Goal: Obtain resource: Download file/media

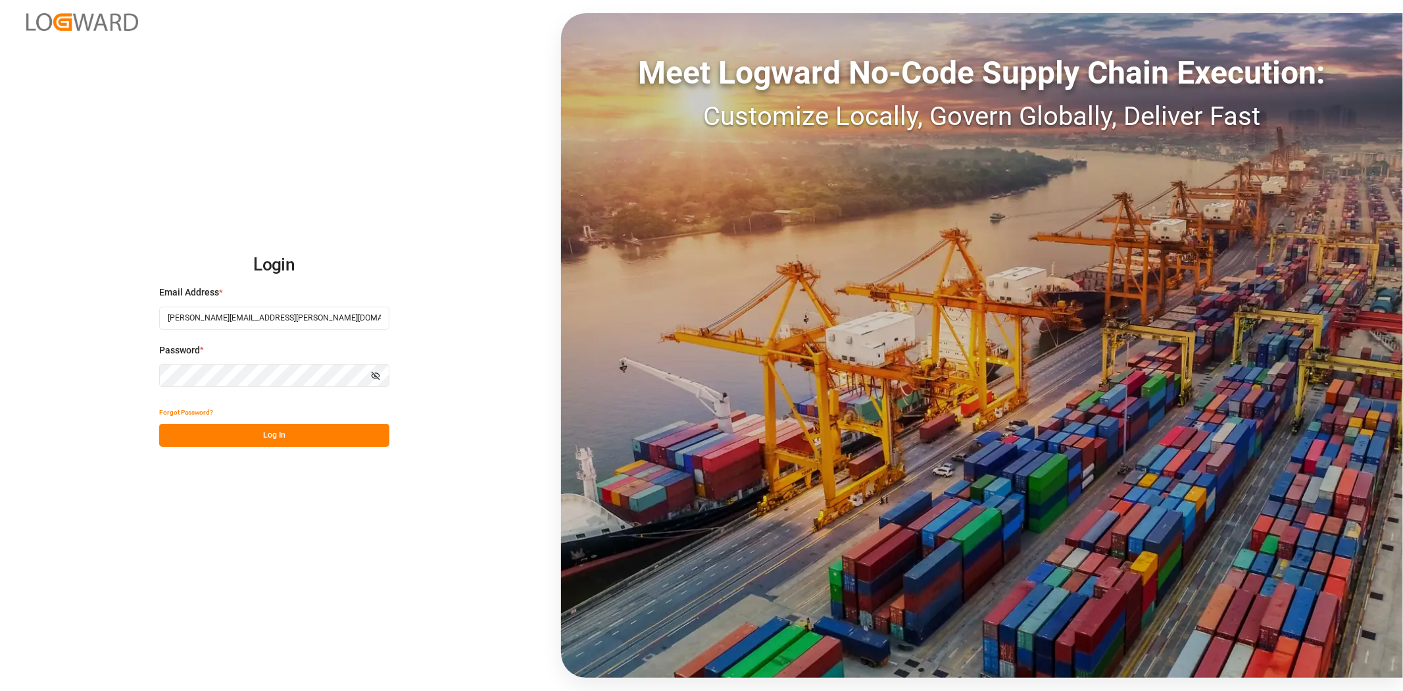
click at [209, 437] on button "Log In" at bounding box center [274, 435] width 230 height 23
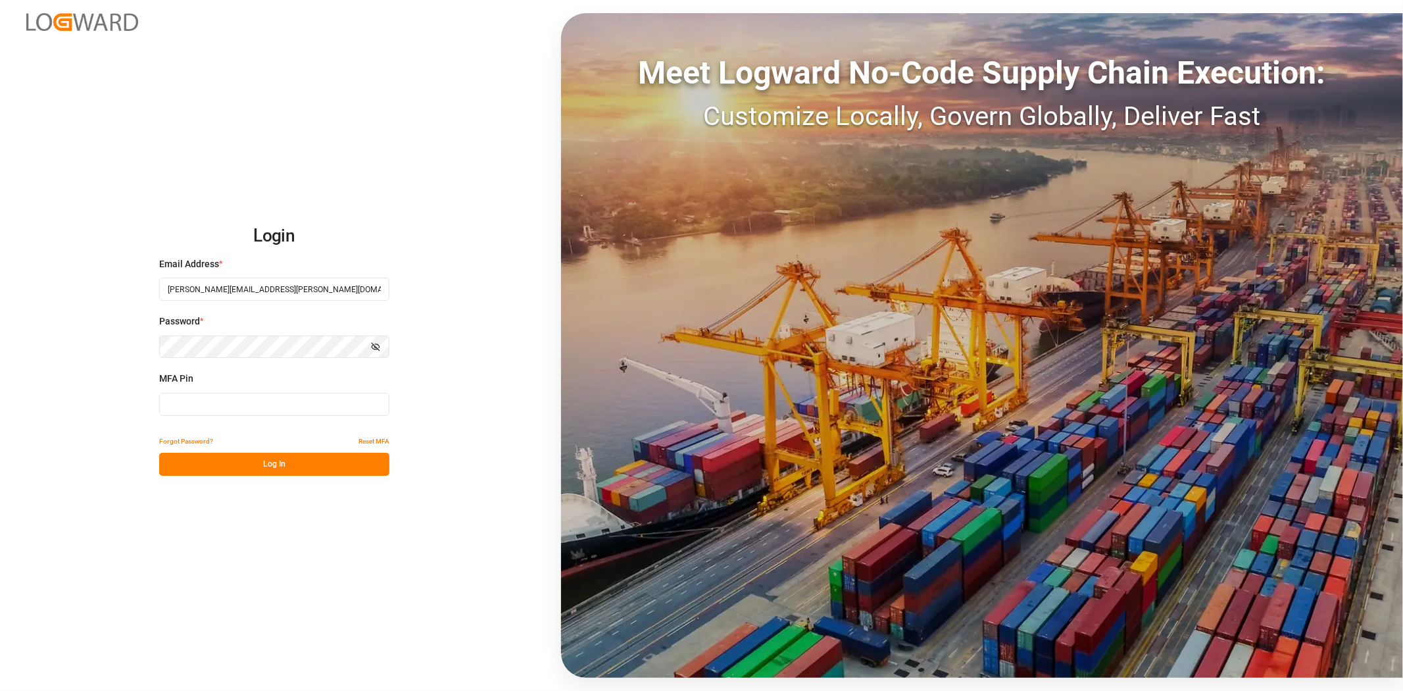
click at [224, 404] on input at bounding box center [274, 404] width 230 height 23
type input "446339"
click at [238, 468] on button "Log In" at bounding box center [274, 464] width 230 height 23
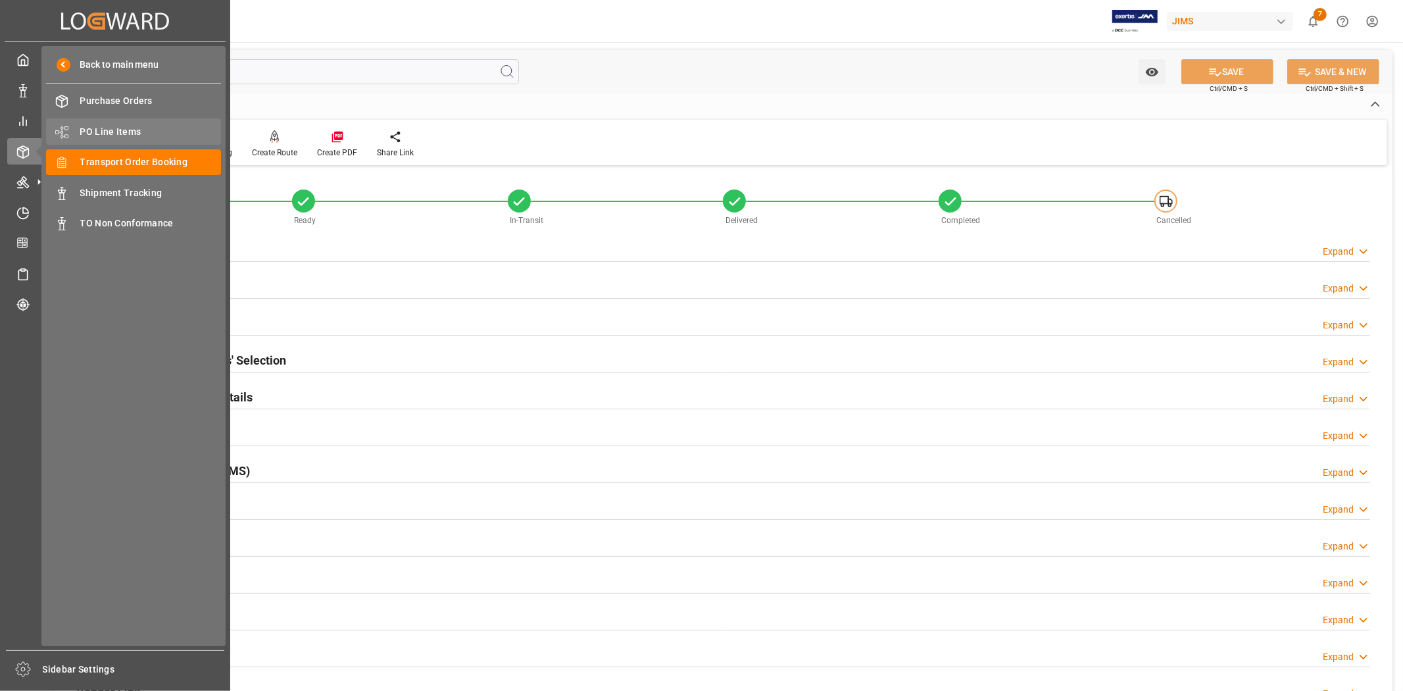
click at [83, 128] on span "PO Line Items" at bounding box center [150, 132] width 141 height 14
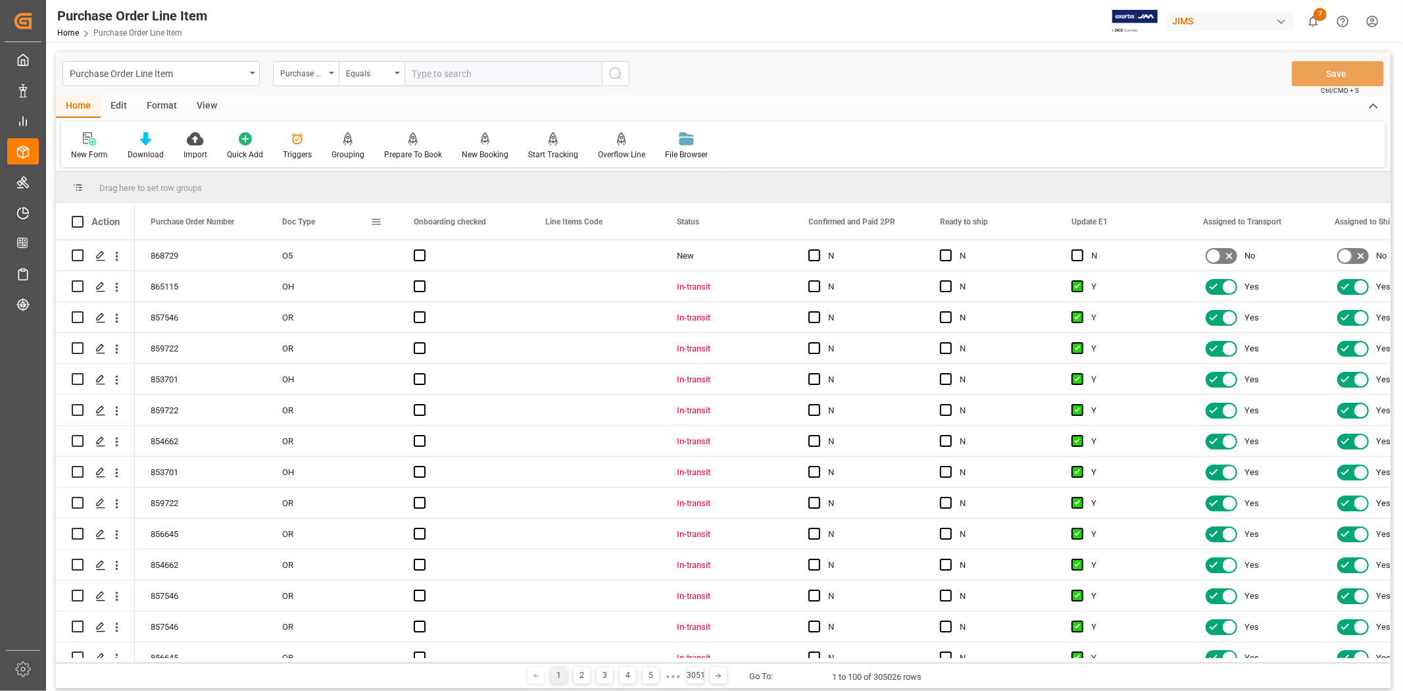
click at [369, 225] on div "Doc Type" at bounding box center [326, 221] width 88 height 36
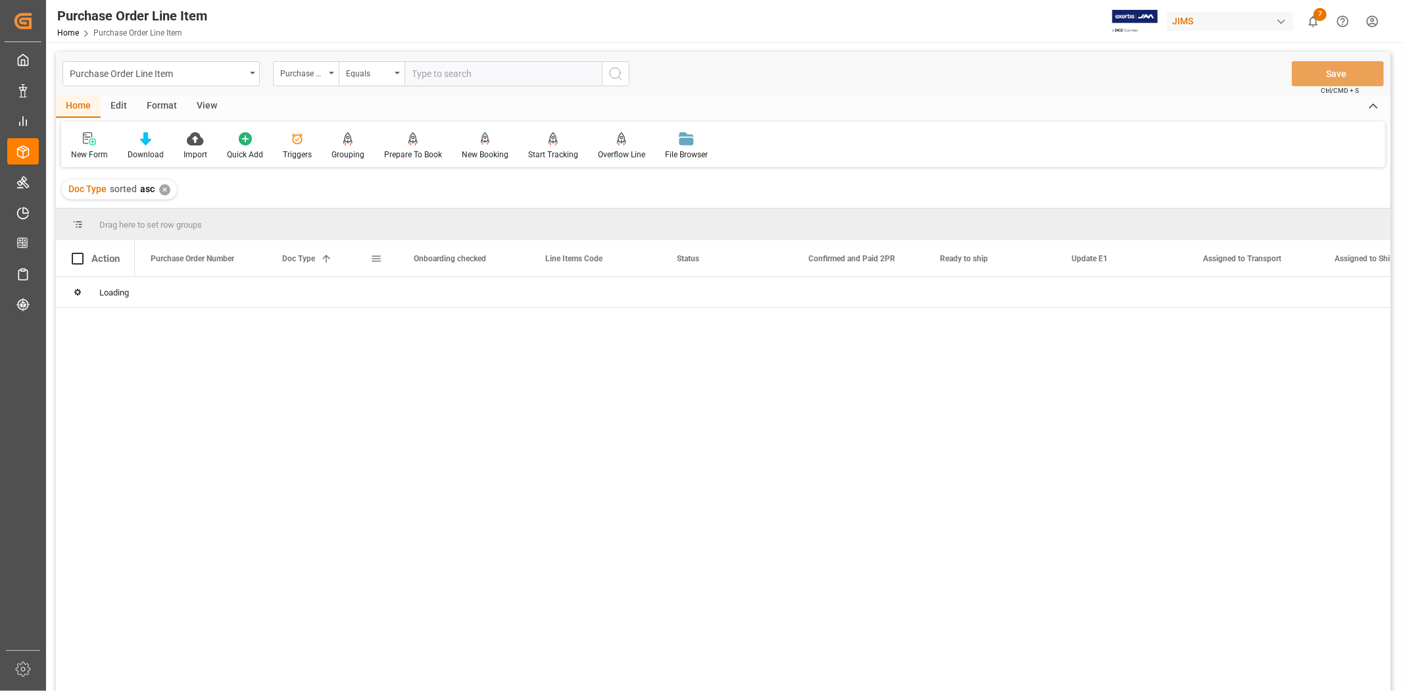
click at [376, 261] on span at bounding box center [376, 259] width 12 height 12
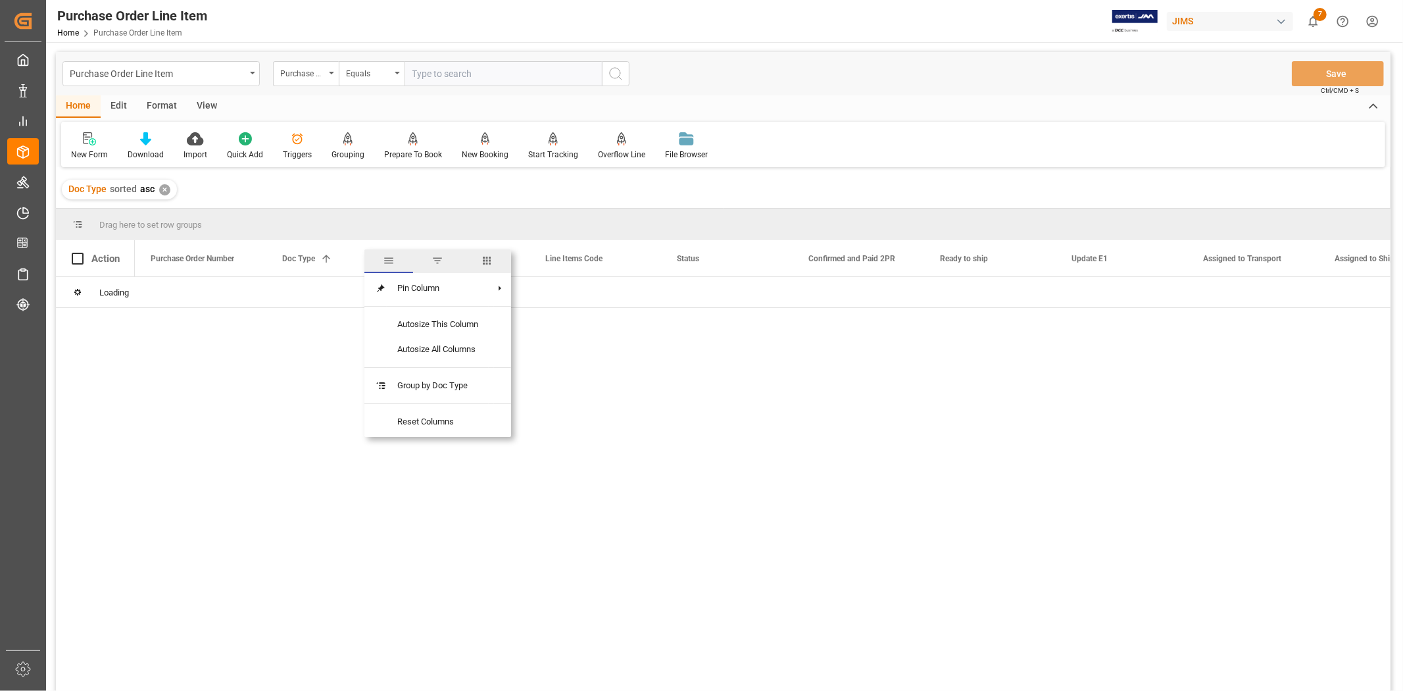
click at [435, 262] on span "filter" at bounding box center [437, 261] width 12 height 12
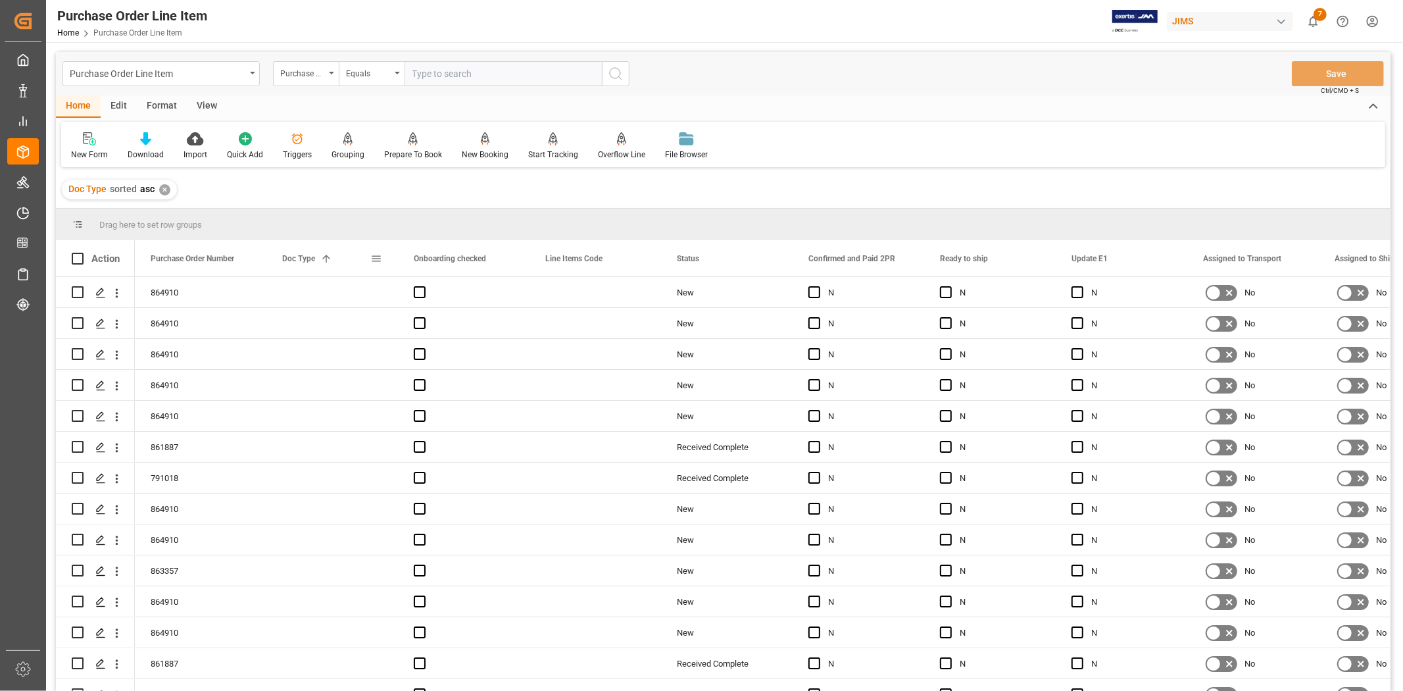
click at [374, 257] on span at bounding box center [376, 259] width 12 height 12
type input "O5"
click at [449, 366] on button "Apply" at bounding box center [453, 370] width 24 height 13
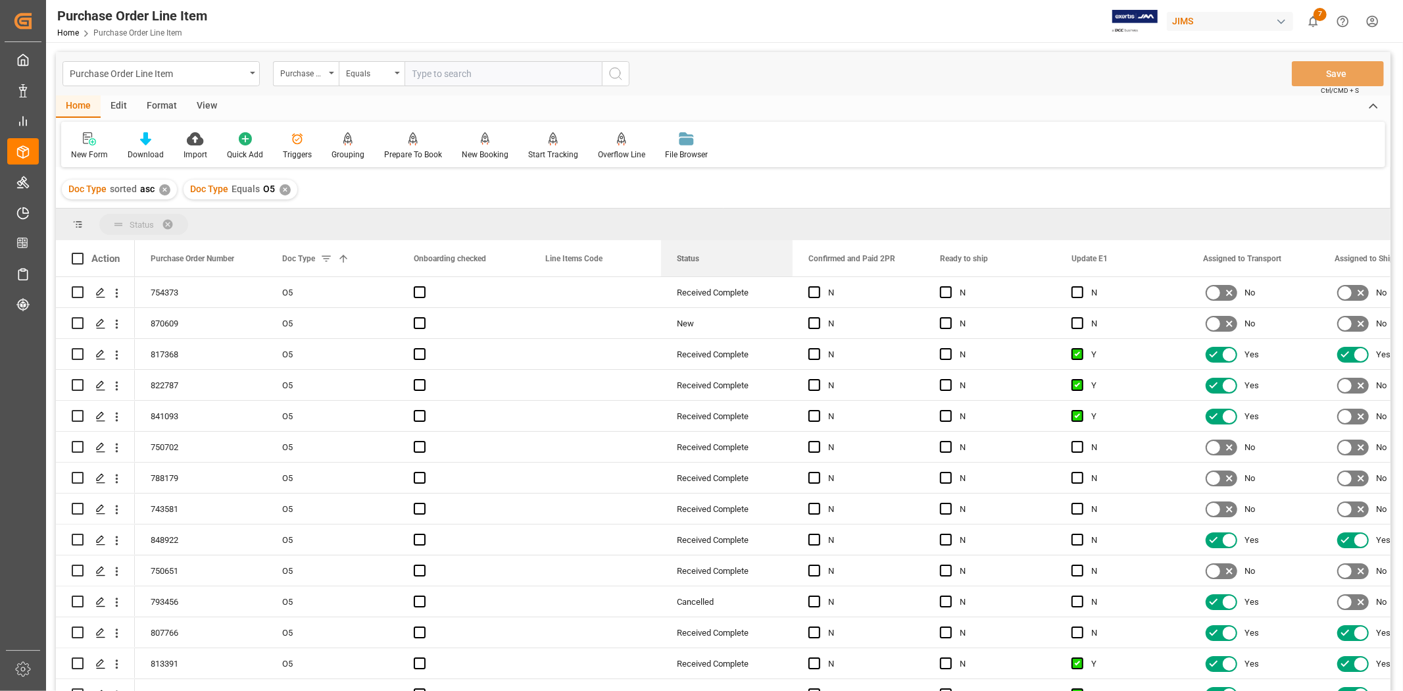
drag, startPoint x: 699, startPoint y: 253, endPoint x: 701, endPoint y: 237, distance: 15.9
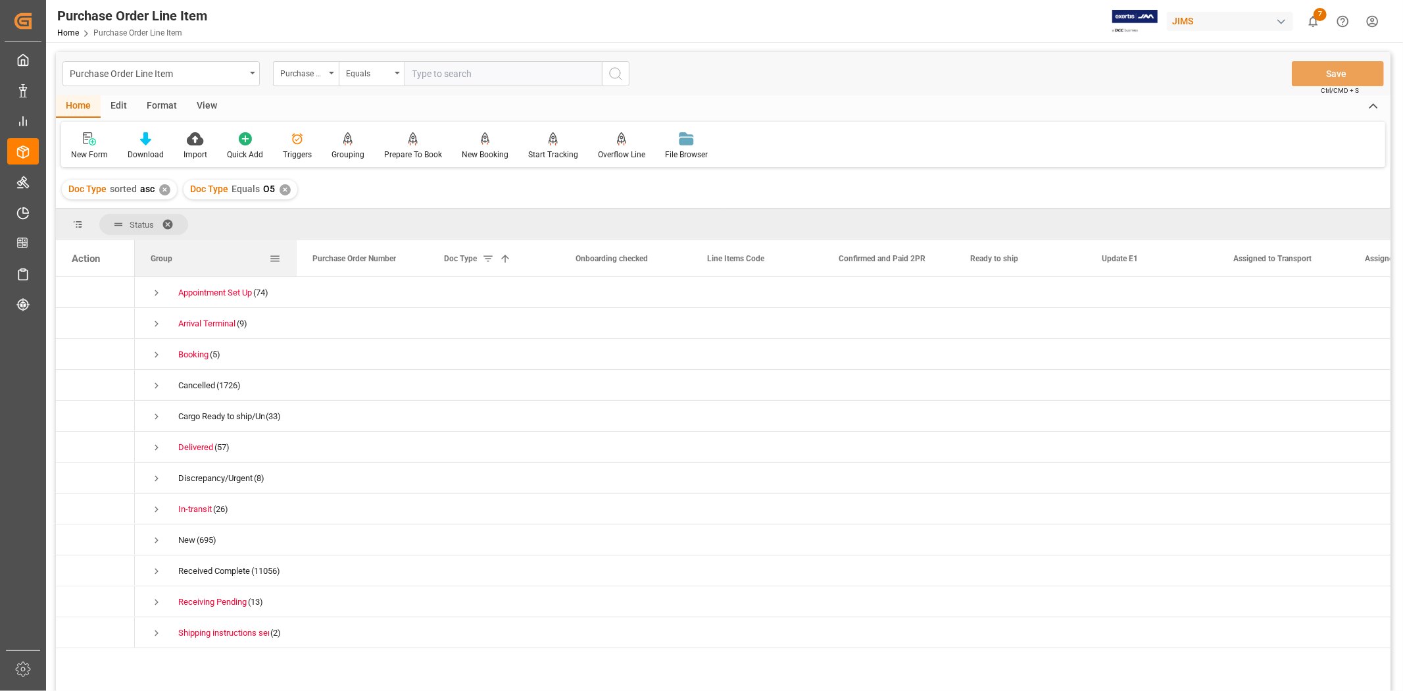
drag, startPoint x: 266, startPoint y: 258, endPoint x: 337, endPoint y: 267, distance: 71.6
click at [299, 267] on div at bounding box center [296, 258] width 5 height 36
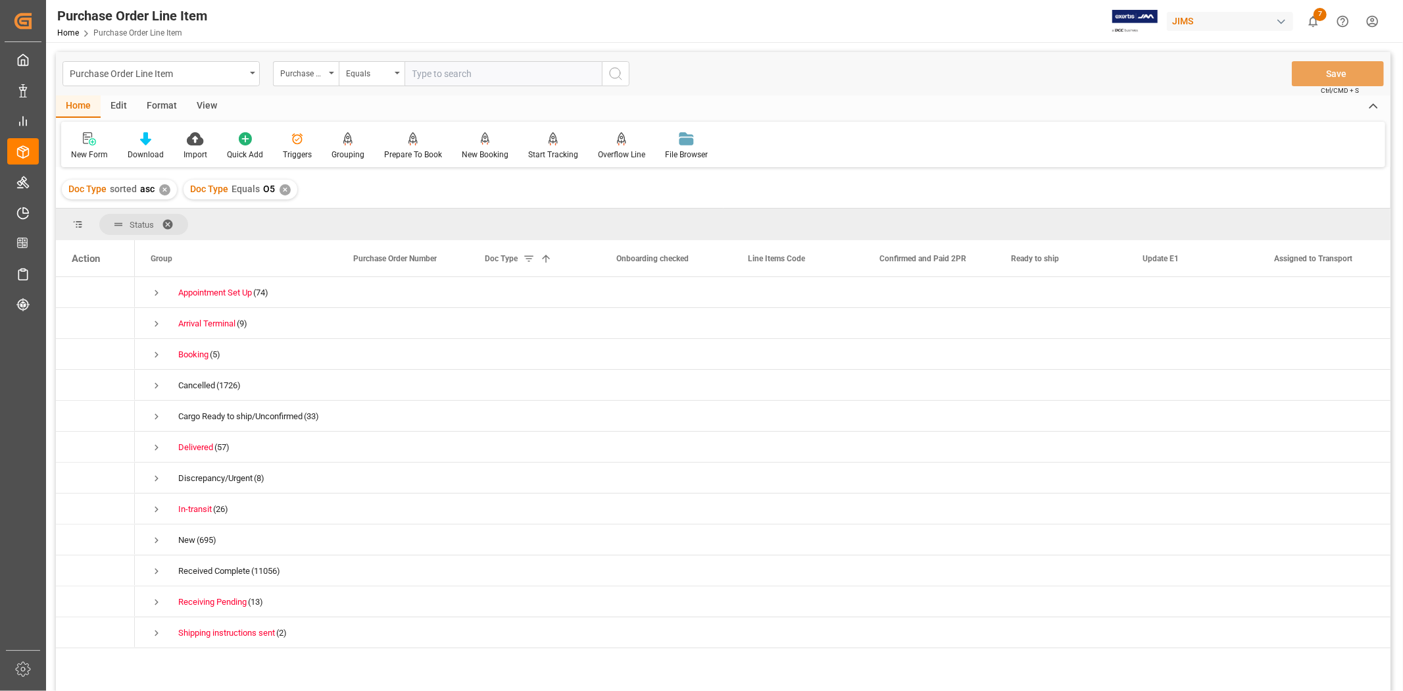
click at [168, 226] on span at bounding box center [172, 224] width 21 height 12
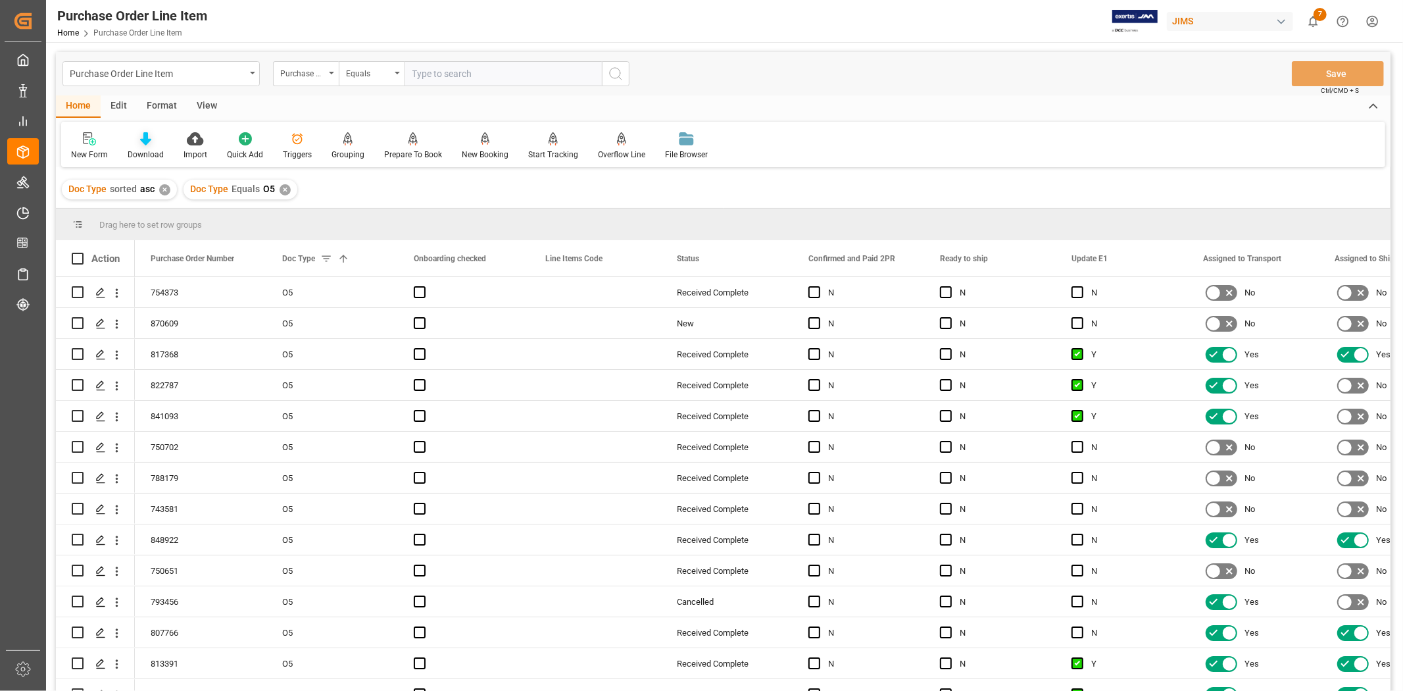
click at [132, 146] on div "Download" at bounding box center [146, 146] width 56 height 29
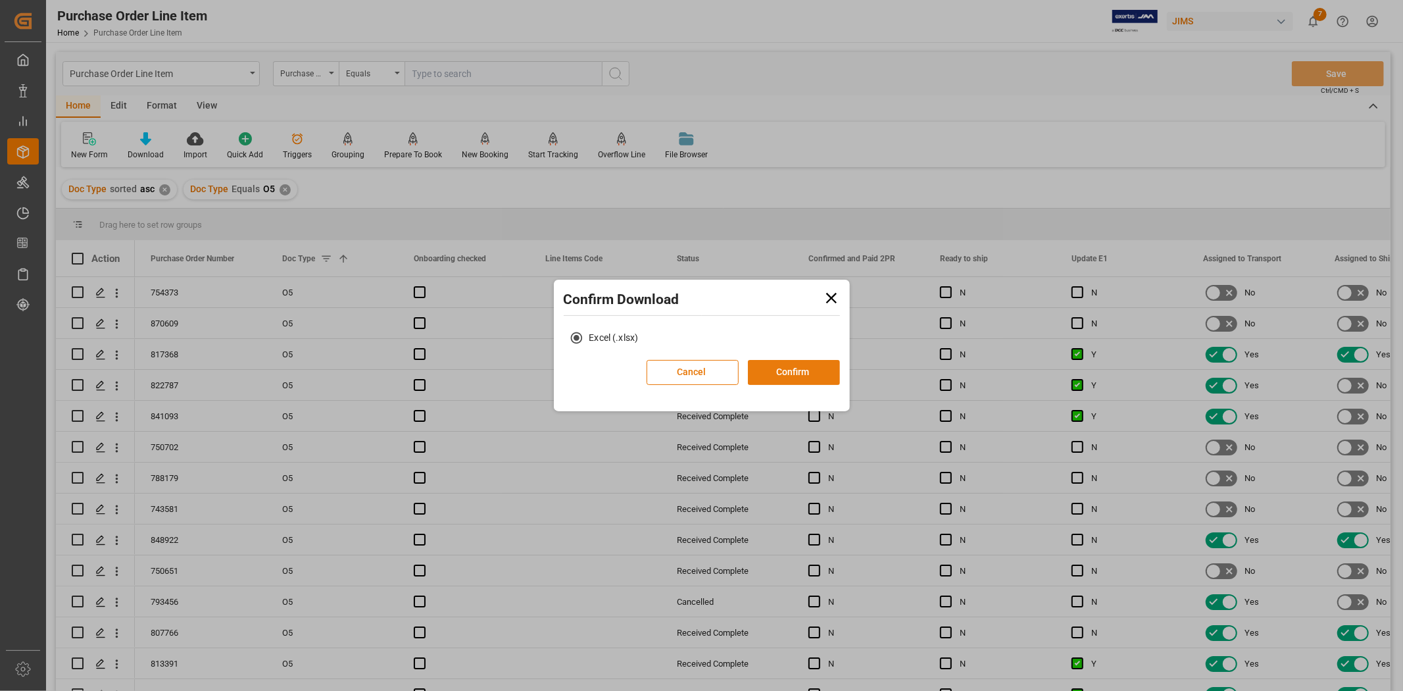
click at [799, 369] on button "Confirm" at bounding box center [794, 372] width 92 height 25
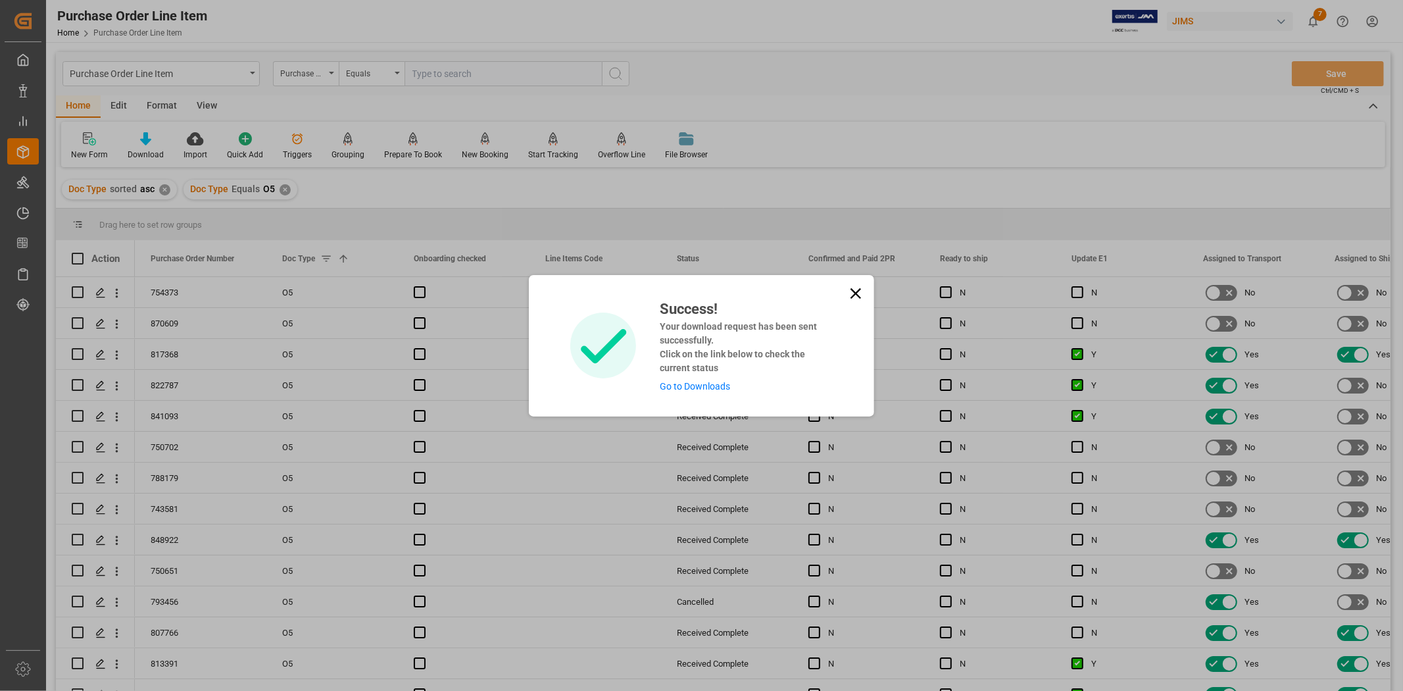
click at [850, 293] on icon at bounding box center [856, 293] width 18 height 18
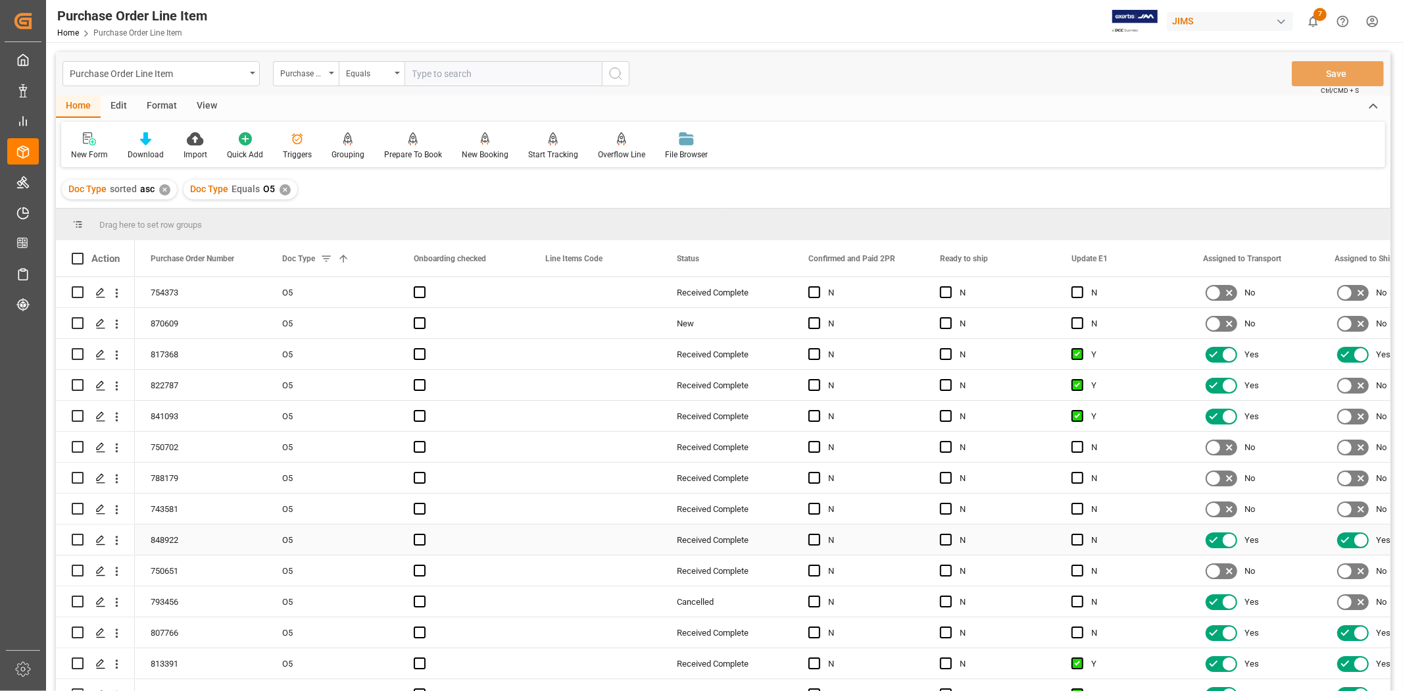
click at [626, 529] on div "Press SPACE to select this row." at bounding box center [595, 539] width 132 height 30
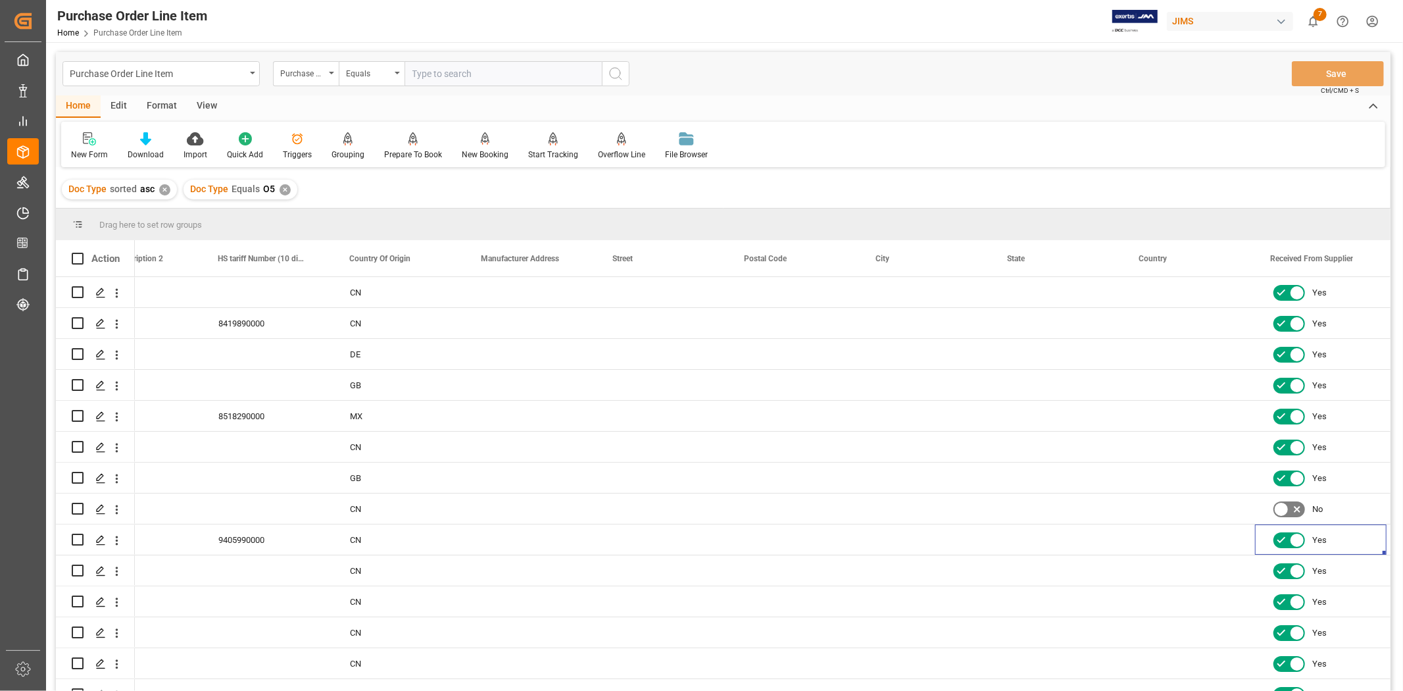
click at [1339, 20] on icon "Help Center" at bounding box center [1343, 21] width 14 height 14
click at [1319, 18] on span "7" at bounding box center [1320, 14] width 13 height 13
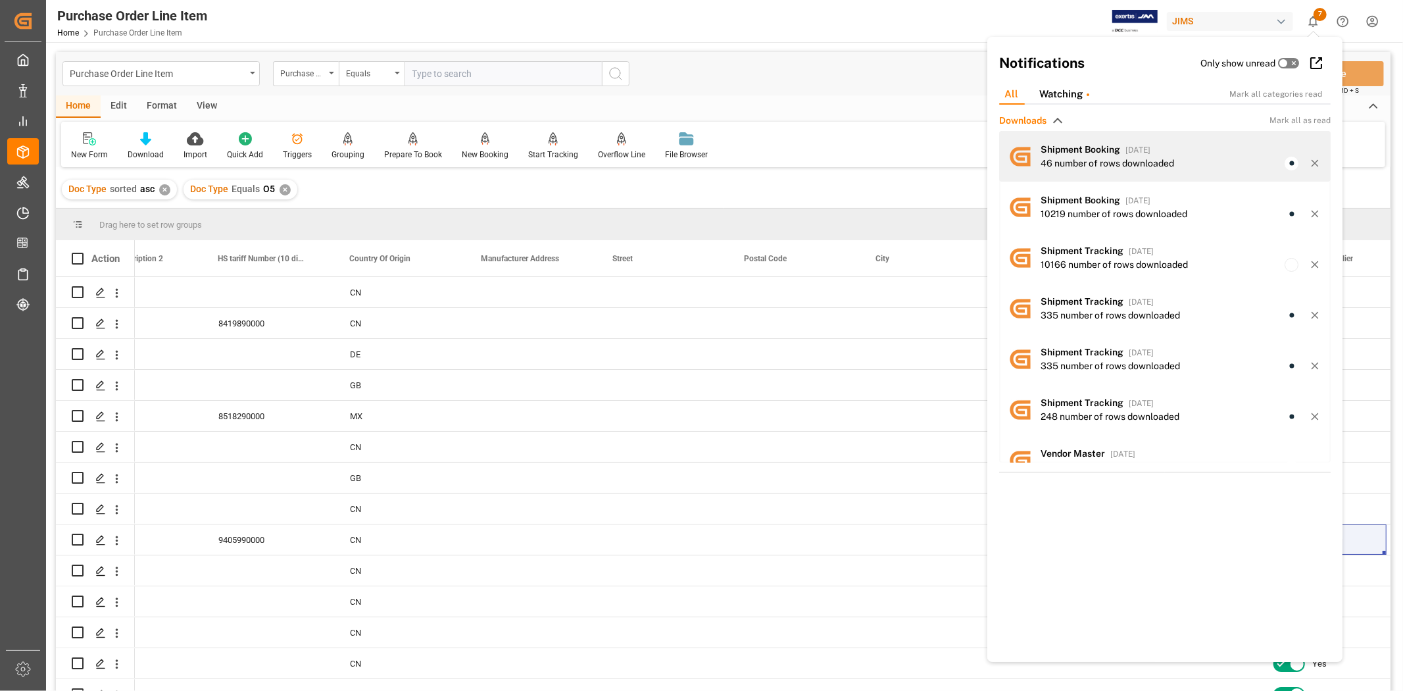
click at [1119, 155] on div "Purchase Order Line Item Home Purchase Order Line Item JIMS 7 Notifications Onl…" at bounding box center [723, 345] width 1354 height 691
click at [1025, 84] on div "All" at bounding box center [1011, 94] width 35 height 20
click at [1027, 120] on span "Downloads" at bounding box center [1022, 121] width 47 height 14
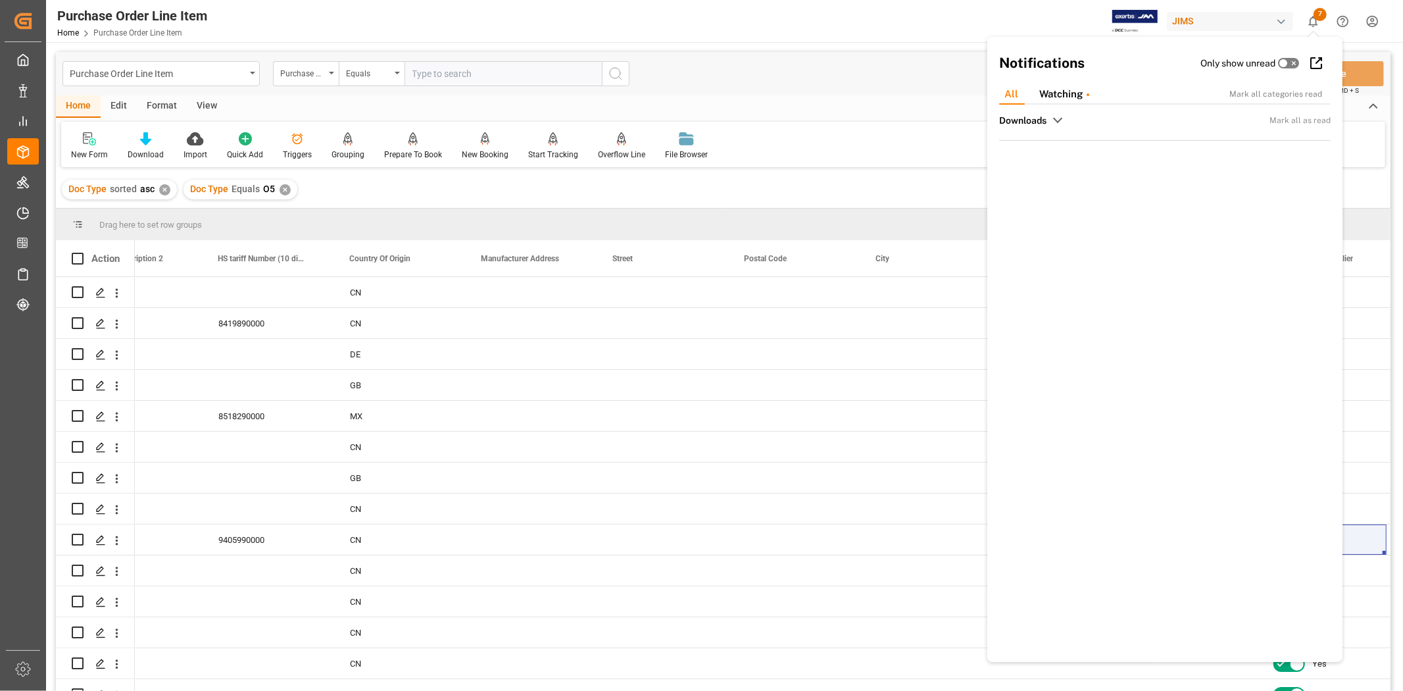
click at [1027, 120] on span "Downloads" at bounding box center [1022, 121] width 47 height 14
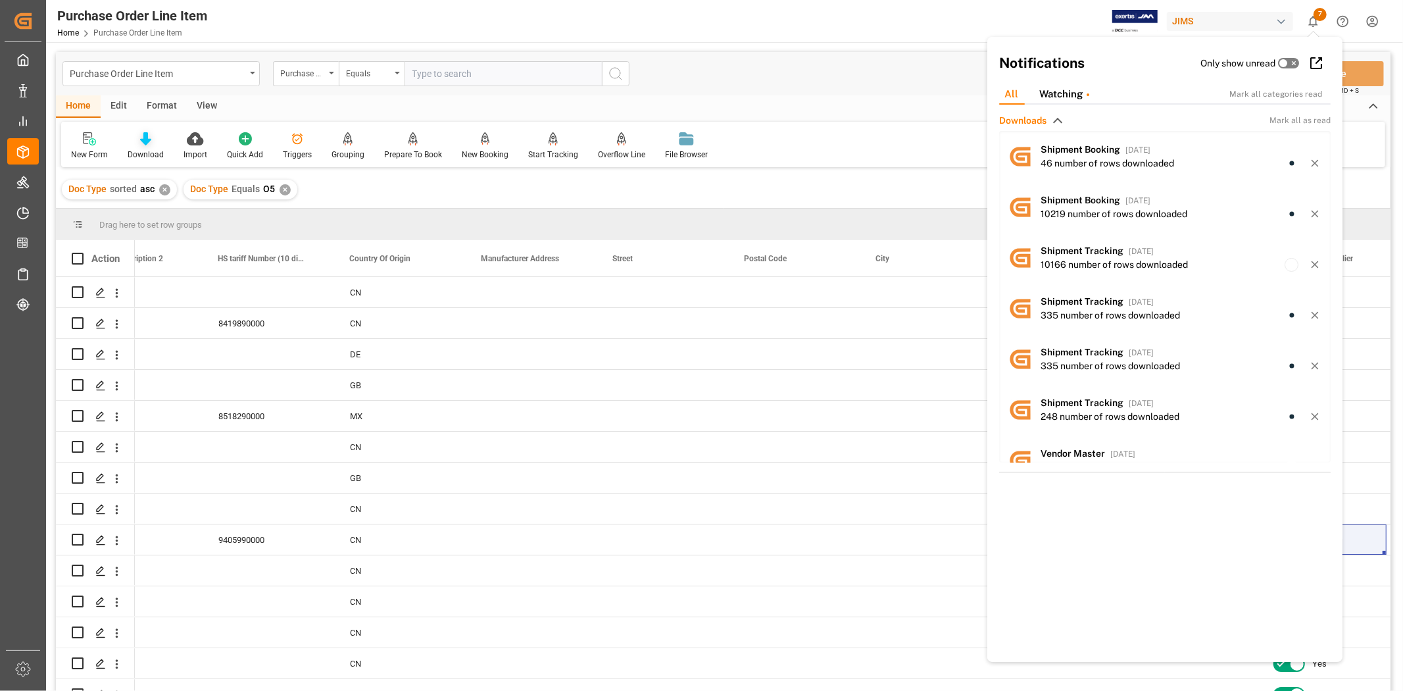
click at [147, 147] on div "Download" at bounding box center [146, 146] width 56 height 29
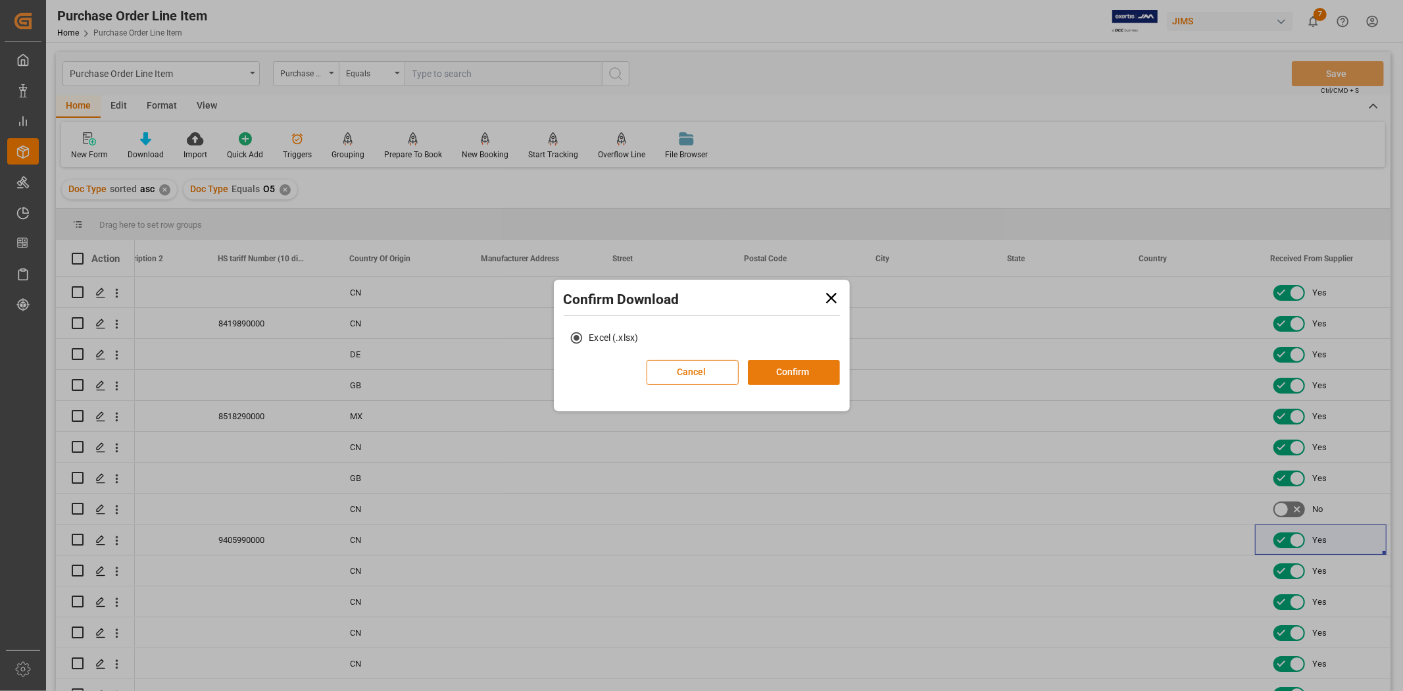
click at [785, 372] on button "Confirm" at bounding box center [794, 372] width 92 height 25
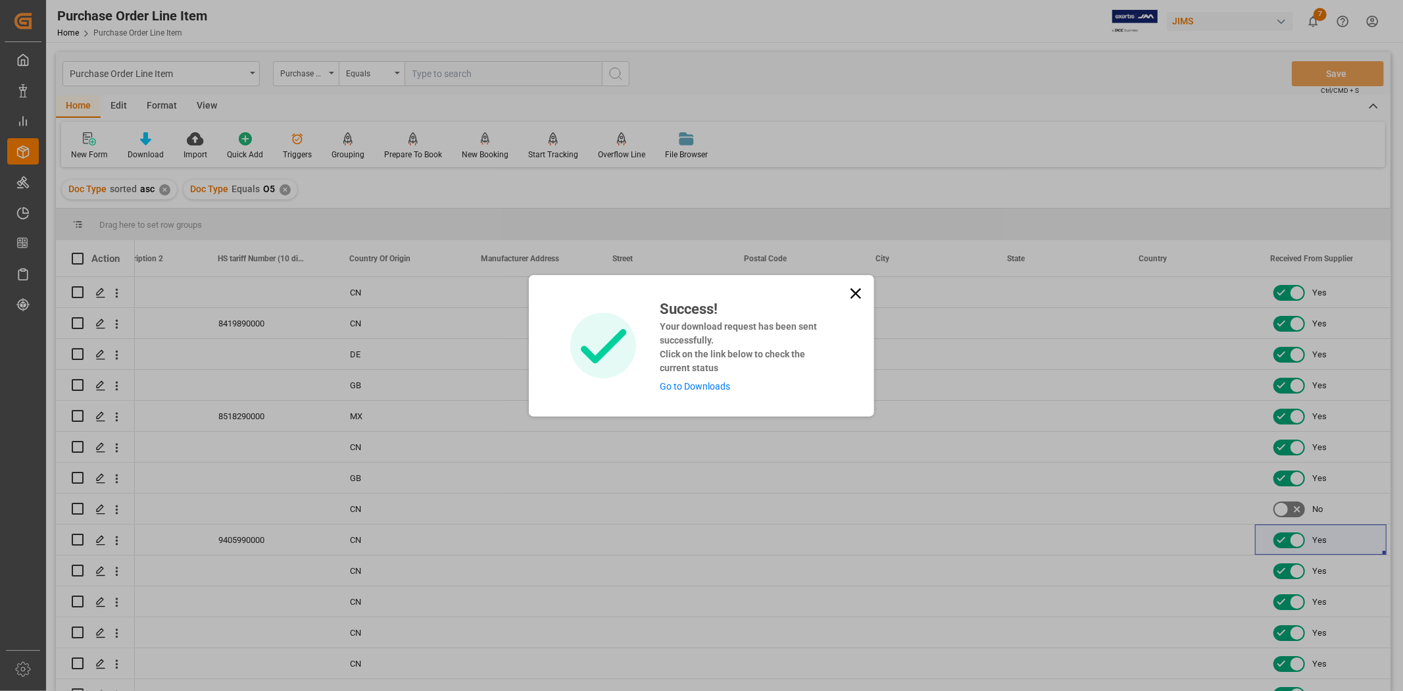
click at [722, 387] on link "Go to Downloads" at bounding box center [695, 386] width 70 height 11
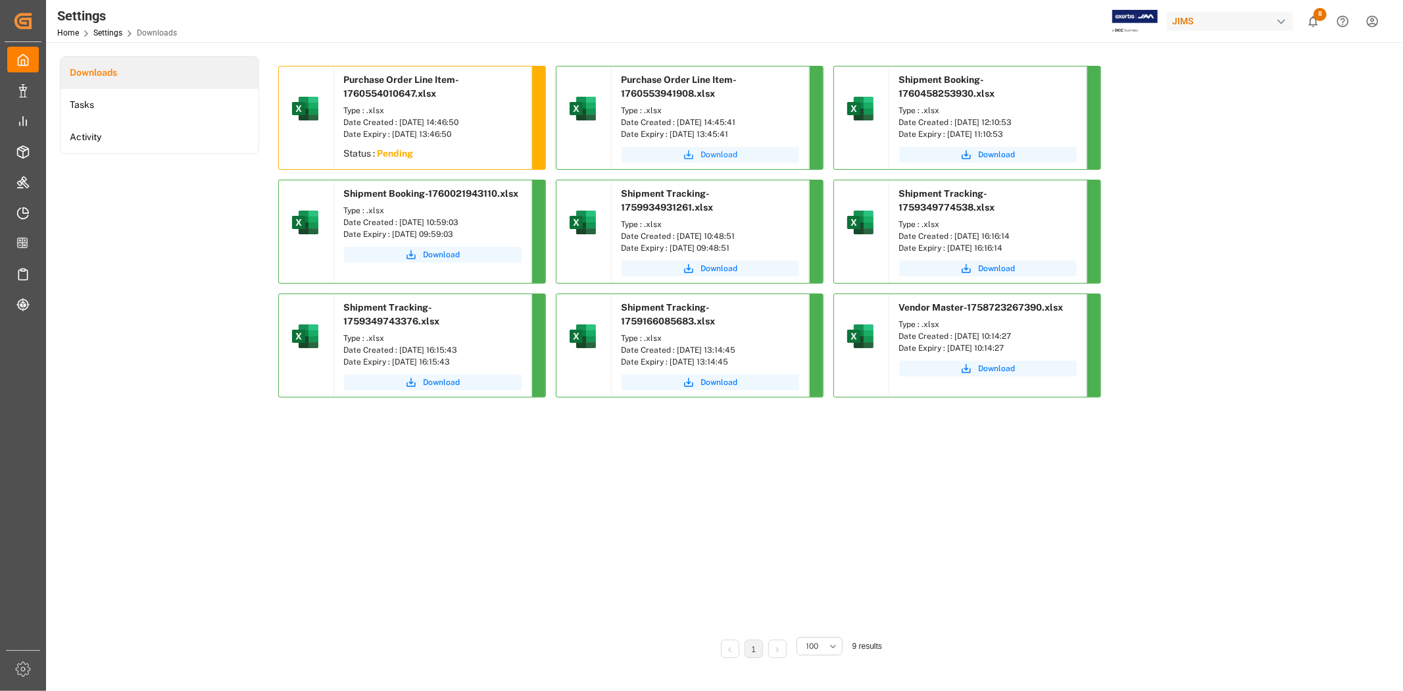
click at [707, 156] on span "Download" at bounding box center [719, 155] width 37 height 12
click at [727, 155] on span "Download" at bounding box center [719, 155] width 37 height 12
